Goal: Information Seeking & Learning: Learn about a topic

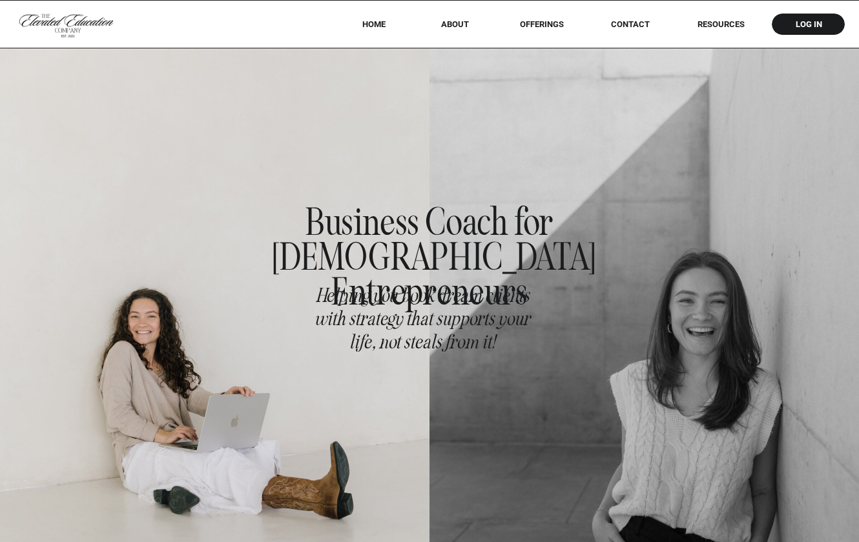
click at [532, 17] on div at bounding box center [429, 24] width 859 height 48
click at [533, 21] on nav "offerings" at bounding box center [541, 24] width 81 height 10
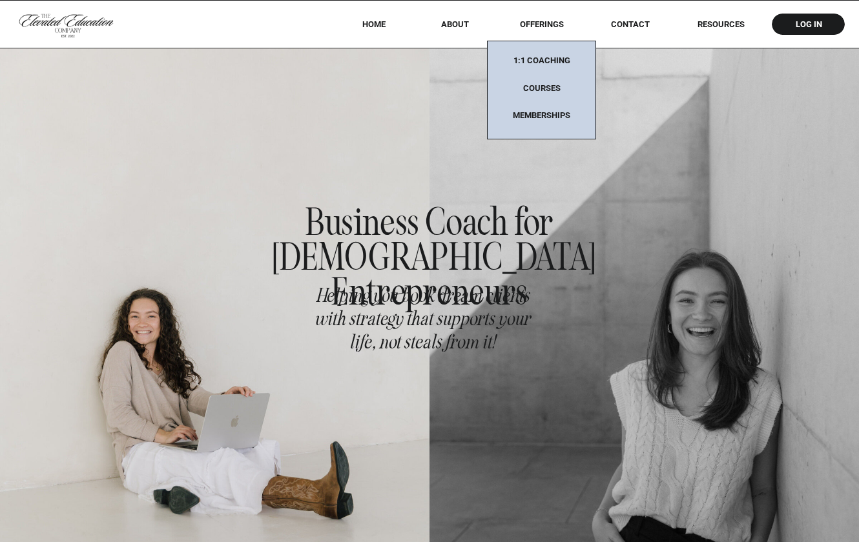
click at [544, 111] on nav "Memberships" at bounding box center [541, 115] width 81 height 11
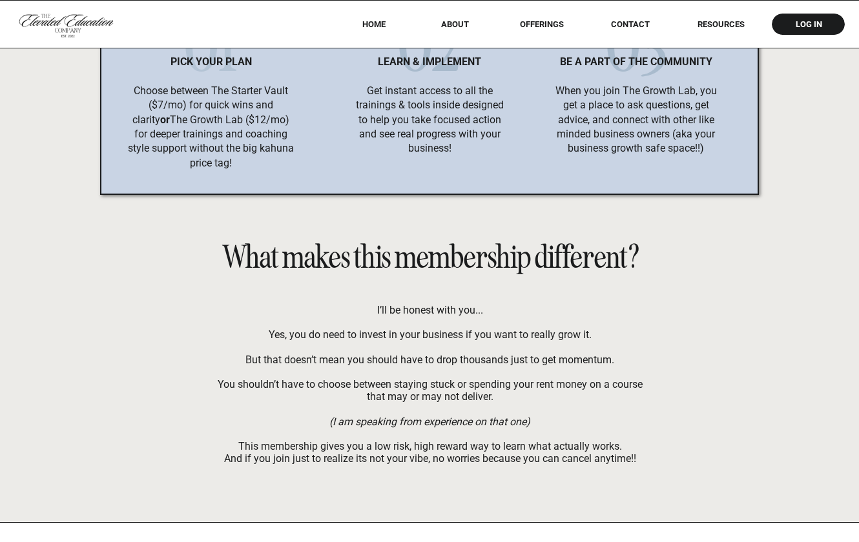
scroll to position [8834, 0]
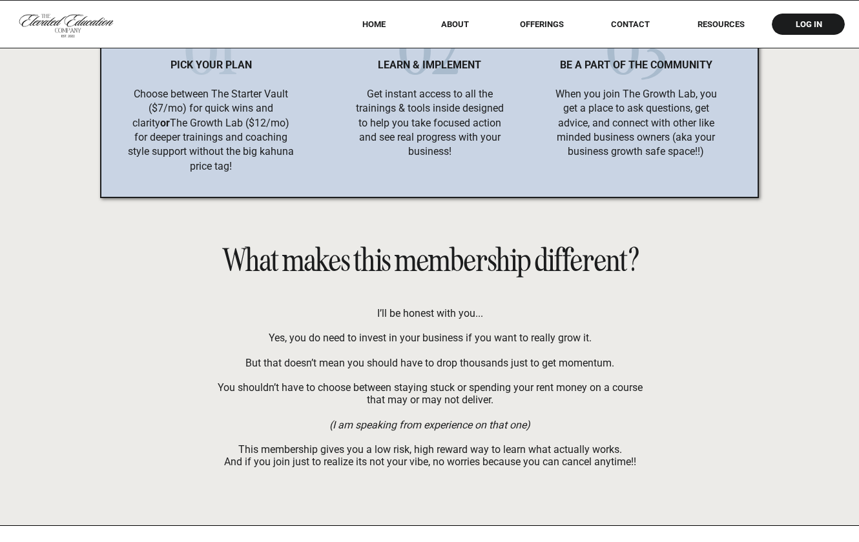
click at [724, 287] on div at bounding box center [553, 284] width 358 height 283
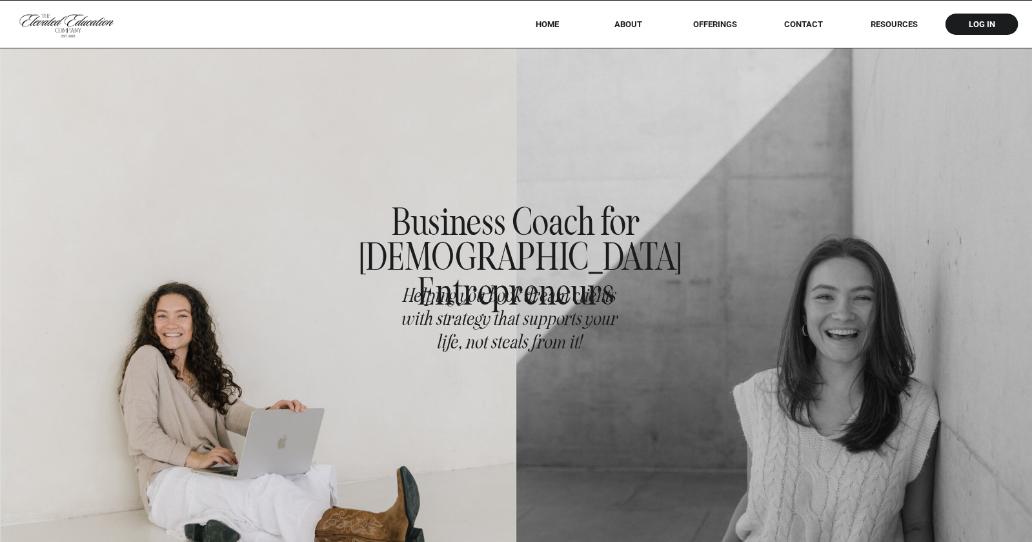
click at [899, 17] on div at bounding box center [516, 24] width 1032 height 48
click at [899, 20] on nav "RESOURCES" at bounding box center [894, 24] width 83 height 10
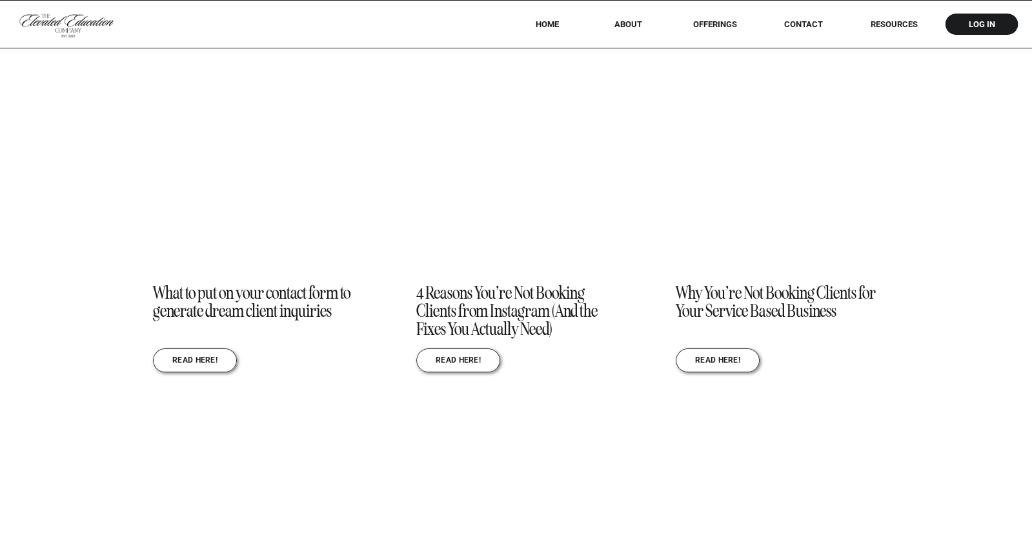
scroll to position [1459, 0]
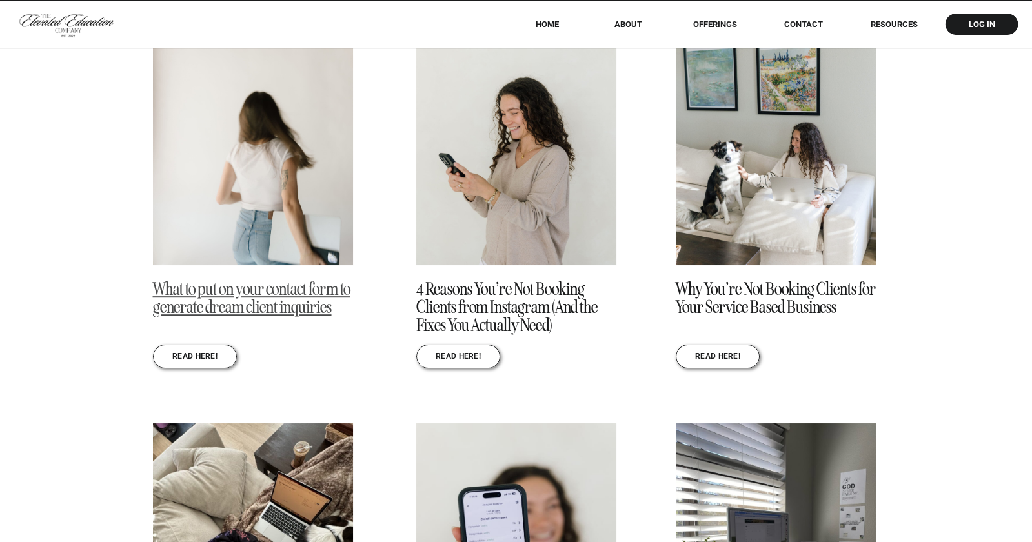
click at [238, 292] on link "What to put on your contact form to generate dream client inquiries" at bounding box center [252, 298] width 198 height 40
click at [471, 305] on link "4 Reasons You’re Not Booking Clients from Instagram (And the Fixes You Actually…" at bounding box center [506, 307] width 181 height 58
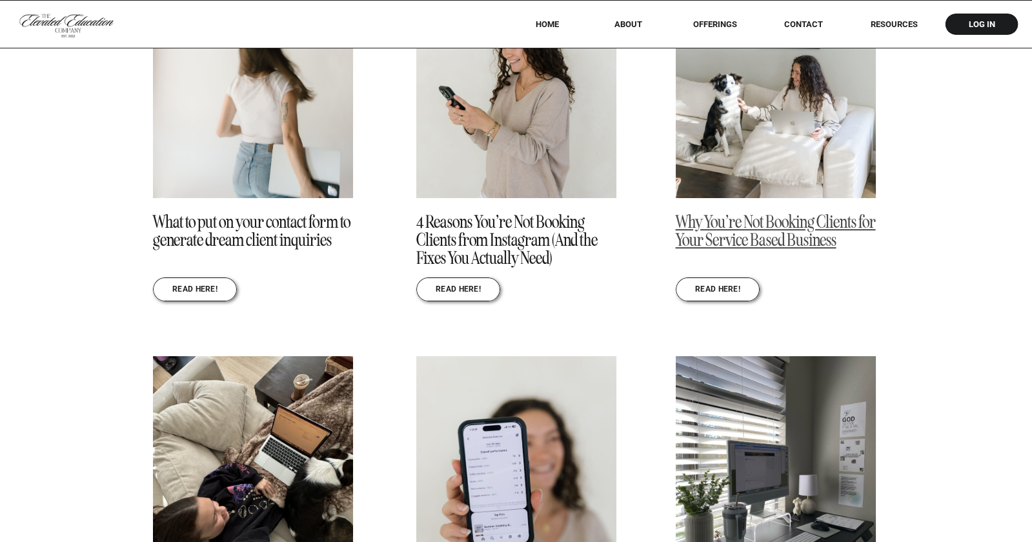
click at [811, 241] on link "Why You’re Not Booking Clients for Your Service Based Business" at bounding box center [776, 231] width 200 height 40
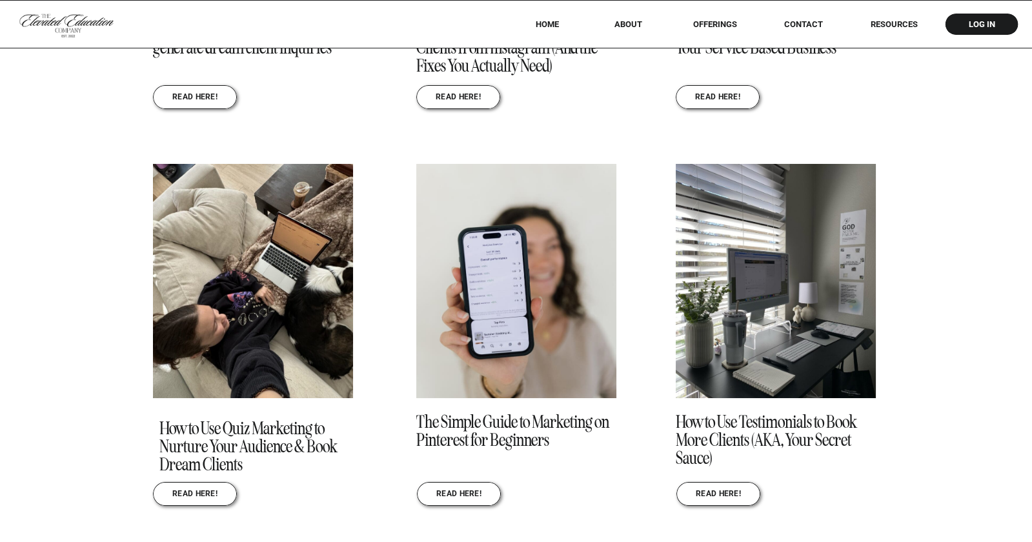
click at [114, 380] on div "REad here! 4 Reasons You’re Not Booking Clients from Instagram (And the Fixes Y…" at bounding box center [516, 543] width 1032 height 1598
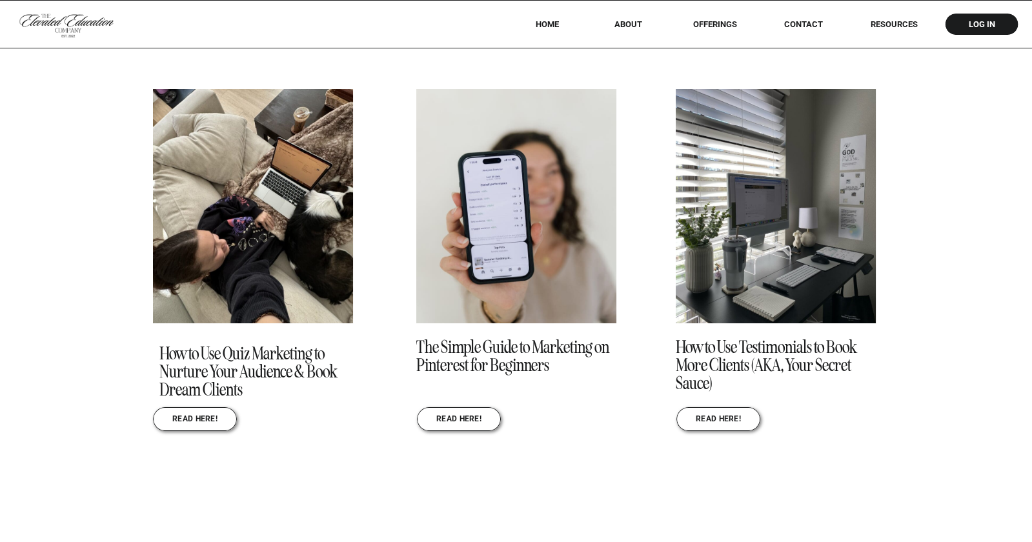
scroll to position [1795, 0]
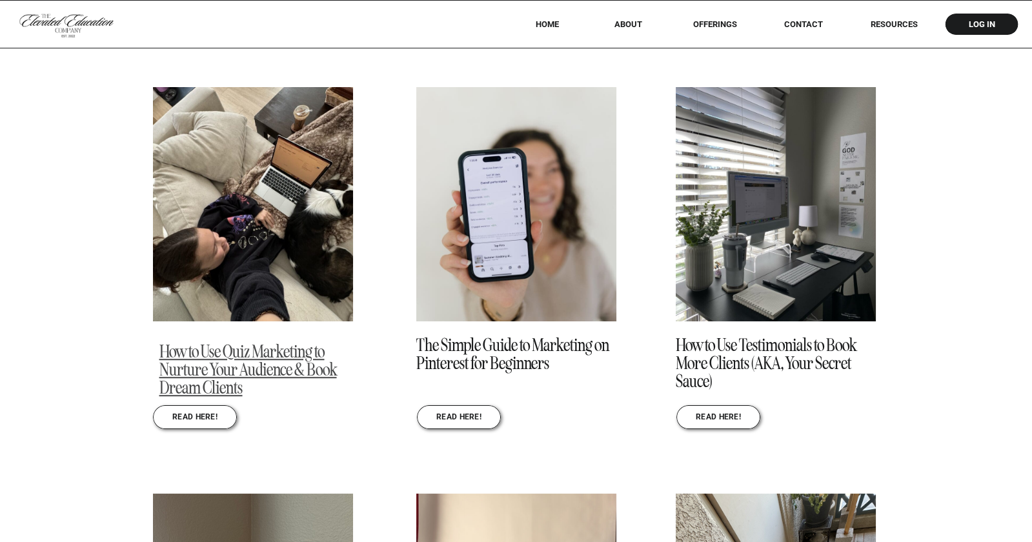
click at [210, 374] on link "How to Use Quiz Marketing to Nurture Your Audience & Book Dream Clients" at bounding box center [248, 370] width 178 height 58
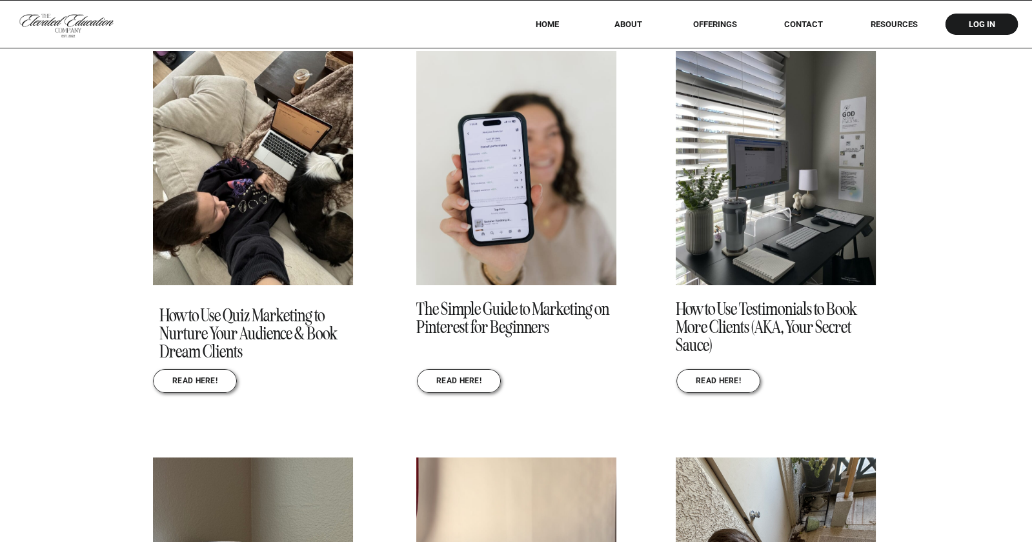
scroll to position [1837, 0]
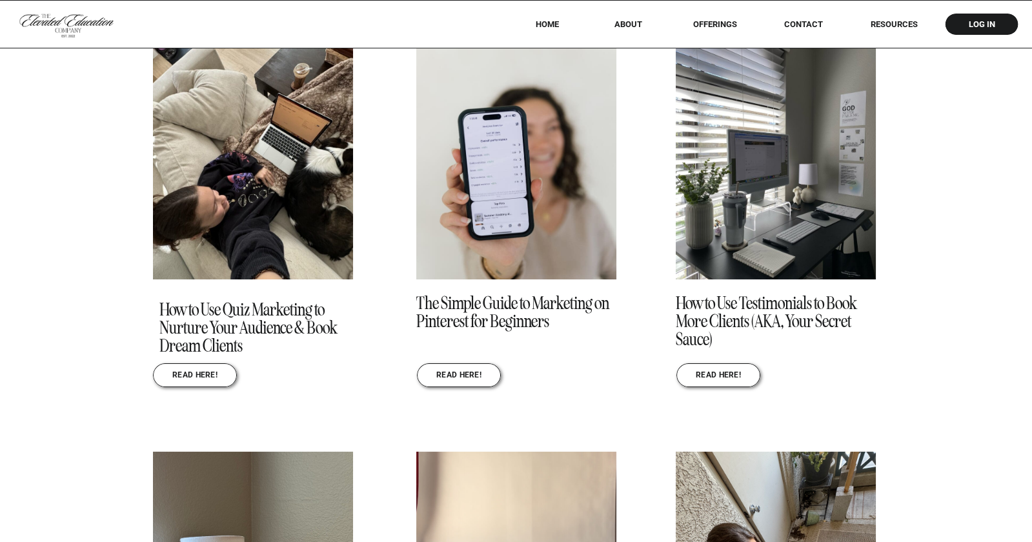
click at [951, 389] on div "REad here! 4 Reasons You’re Not Booking Clients from Instagram (And the Fixes Y…" at bounding box center [516, 425] width 1032 height 1598
click at [753, 314] on link "How to Use Testimonials to Book More Clients (AKA, Your Secret Sauce)" at bounding box center [766, 321] width 181 height 58
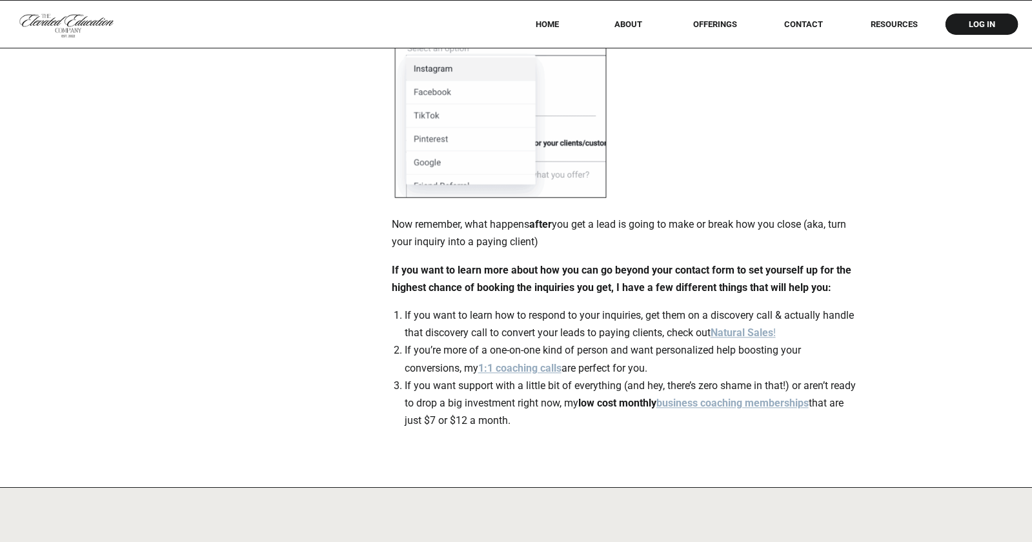
scroll to position [2979, 0]
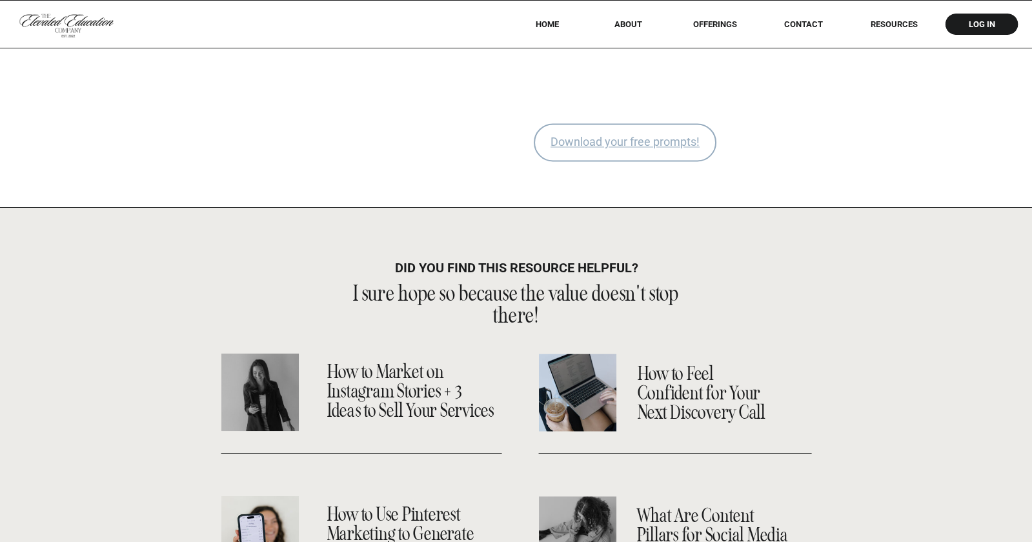
scroll to position [4007, 0]
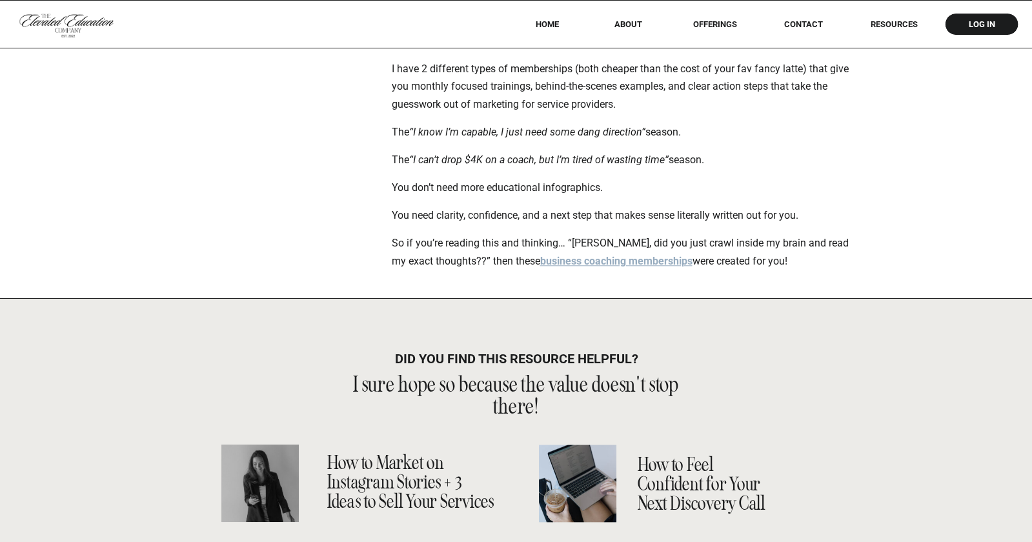
scroll to position [2695, 0]
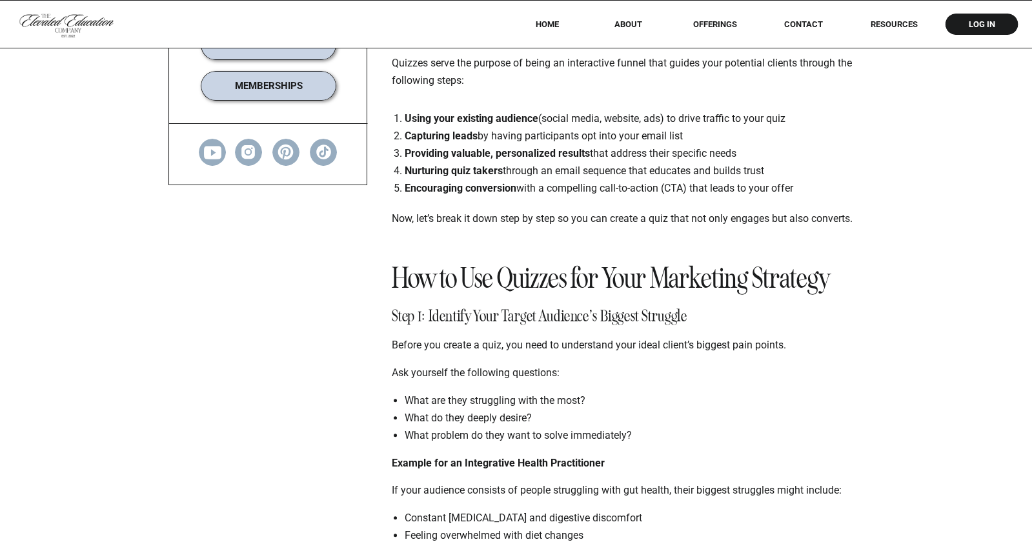
scroll to position [999, 0]
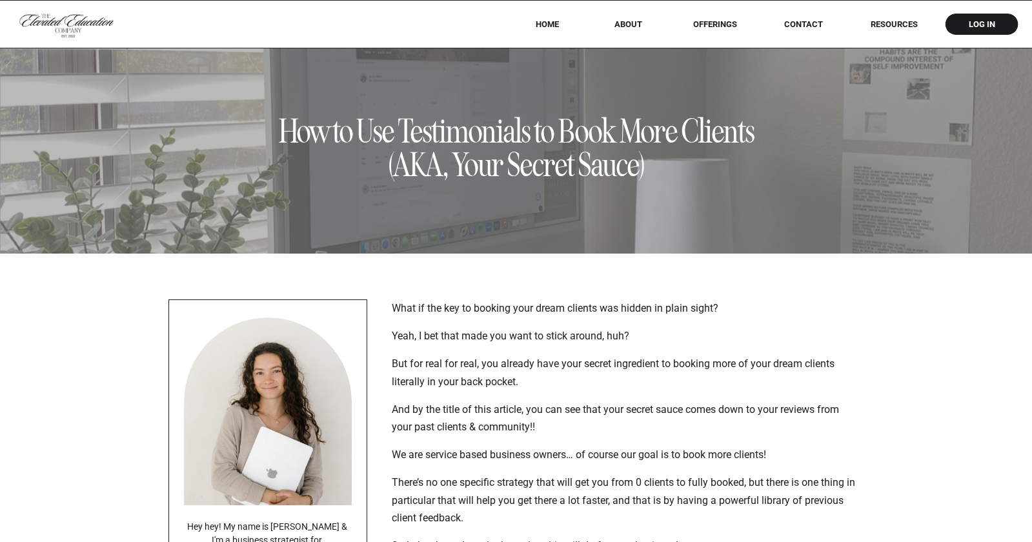
click at [392, 126] on h1 "How to Use Testimonials to Book More Clients (AKA, Your Secret Sauce)" at bounding box center [517, 148] width 486 height 67
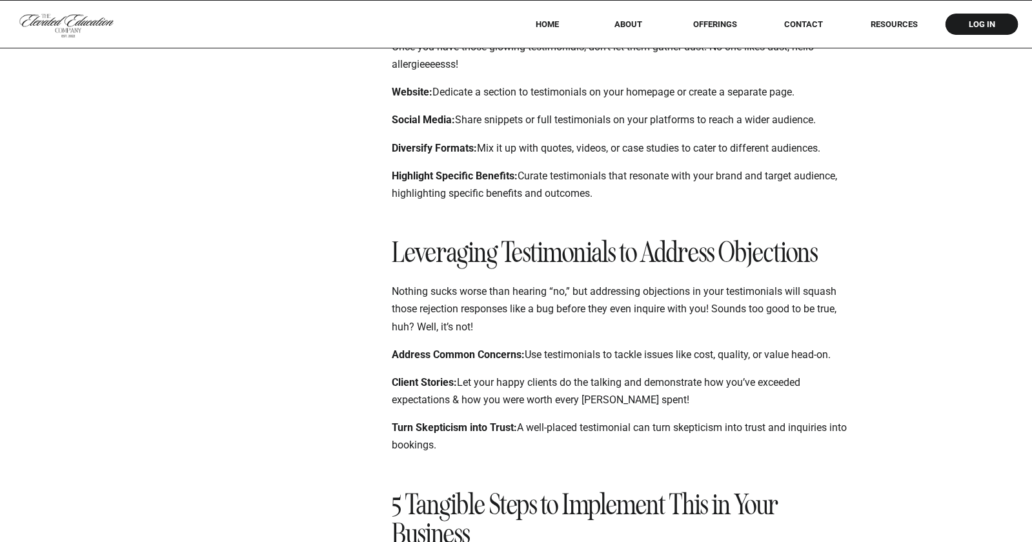
scroll to position [1338, 0]
